Goal: Task Accomplishment & Management: Manage account settings

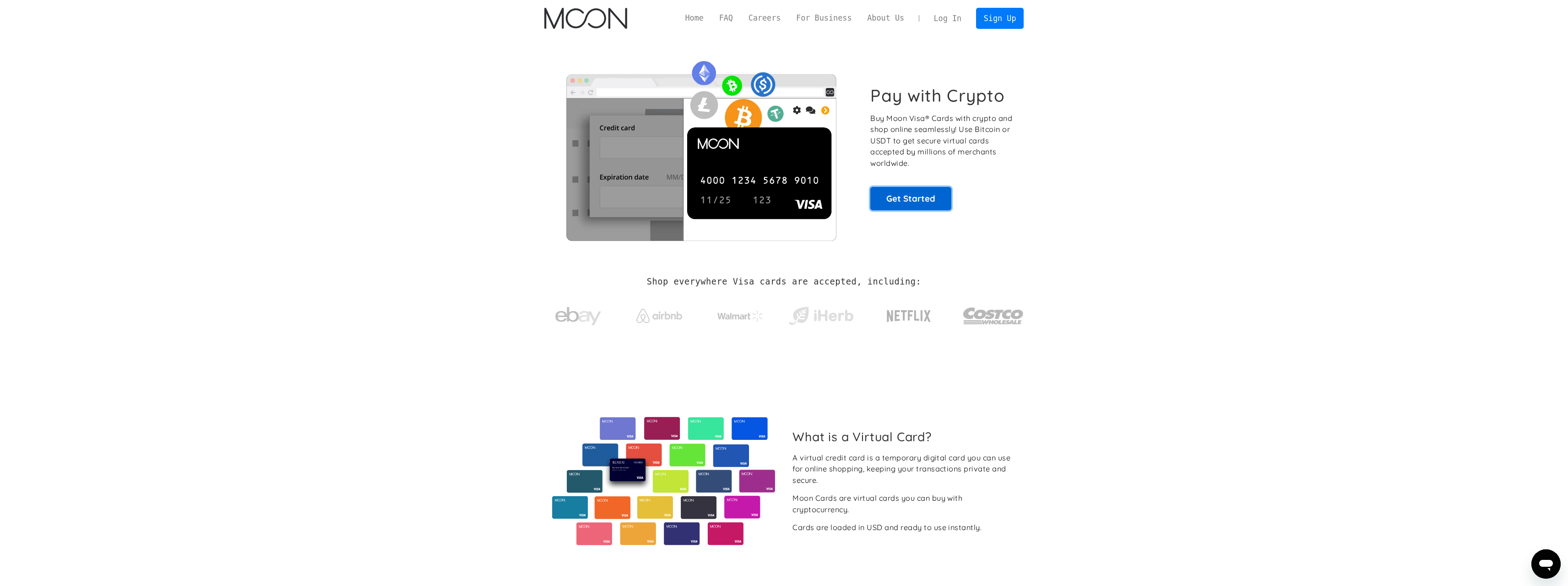
click at [924, 210] on link "Get Started" at bounding box center [910, 198] width 81 height 23
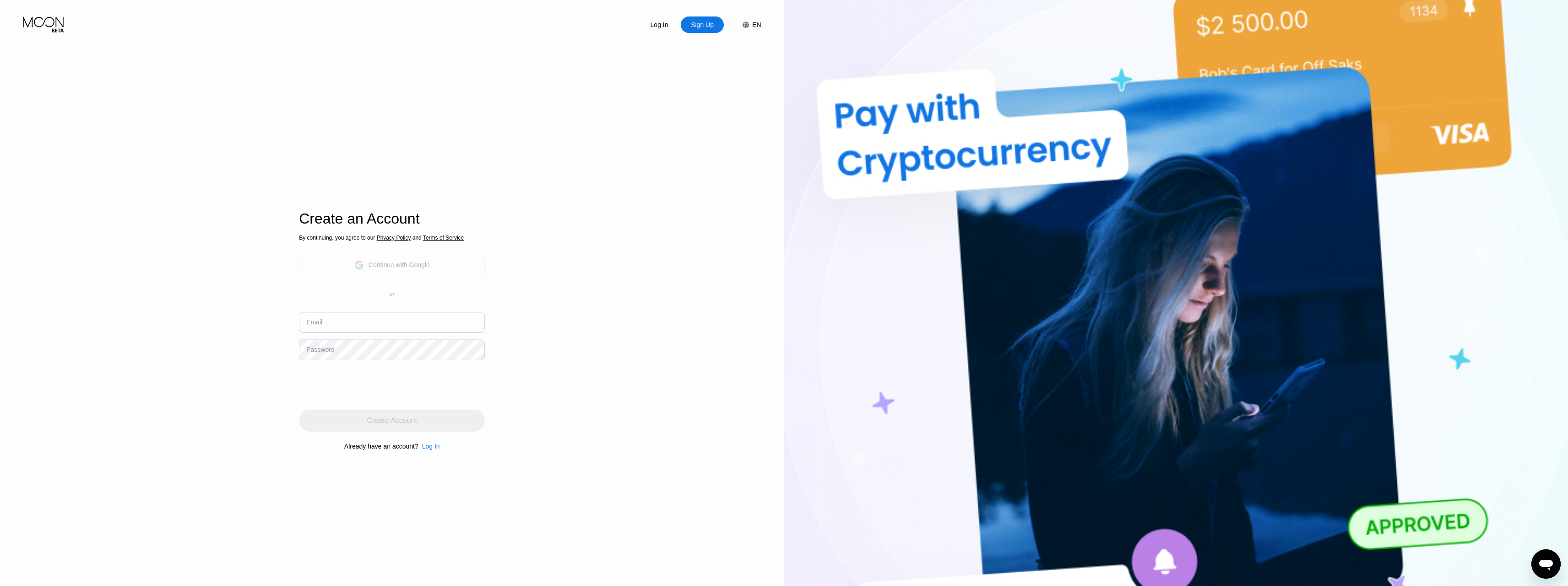
click at [398, 267] on div "Continue with Google" at bounding box center [399, 265] width 61 height 7
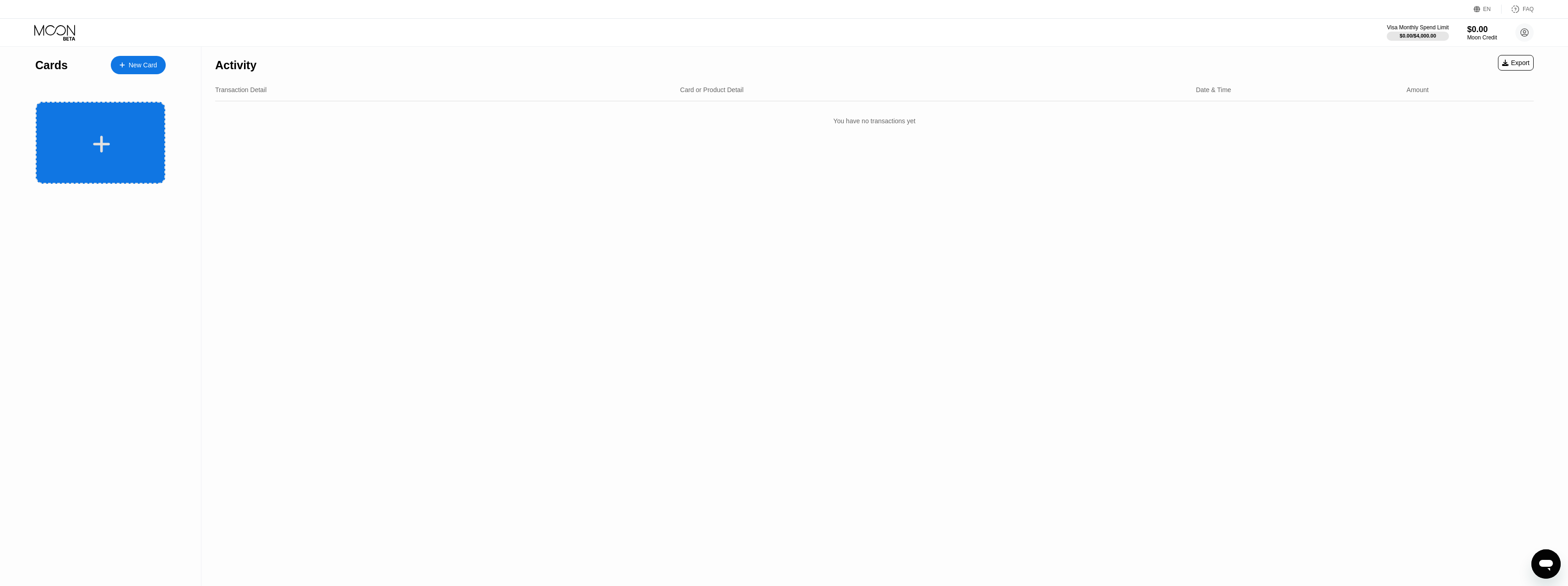
click at [139, 138] on div at bounding box center [102, 144] width 114 height 21
